Goal: Navigation & Orientation: Find specific page/section

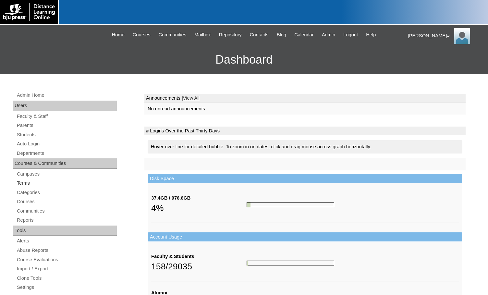
click at [30, 180] on link "Terms" at bounding box center [66, 183] width 101 height 8
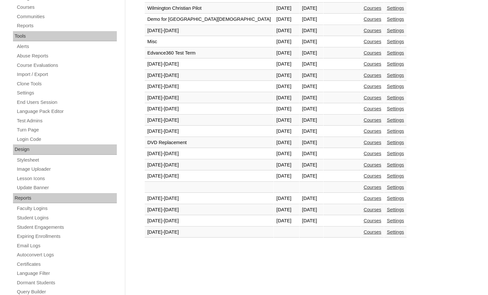
scroll to position [195, 0]
click at [363, 221] on link "Courses" at bounding box center [372, 220] width 18 height 5
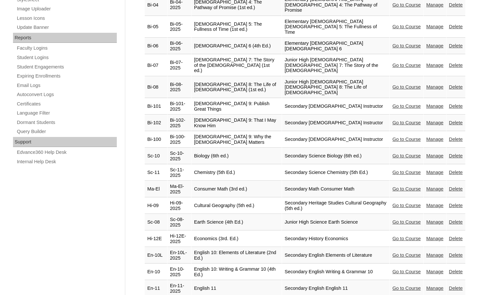
scroll to position [357, 0]
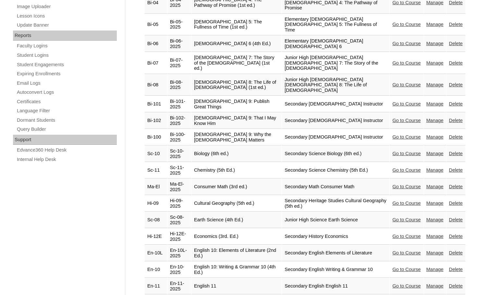
click at [398, 250] on link "Go to Course" at bounding box center [406, 252] width 28 height 5
